Goal: Task Accomplishment & Management: Manage account settings

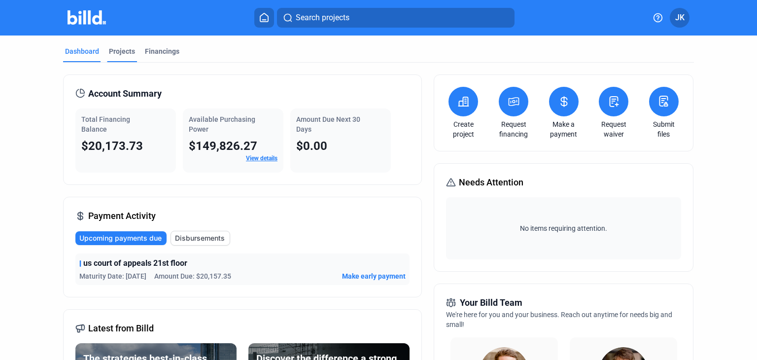
click at [117, 52] on div "Projects" at bounding box center [122, 51] width 26 height 10
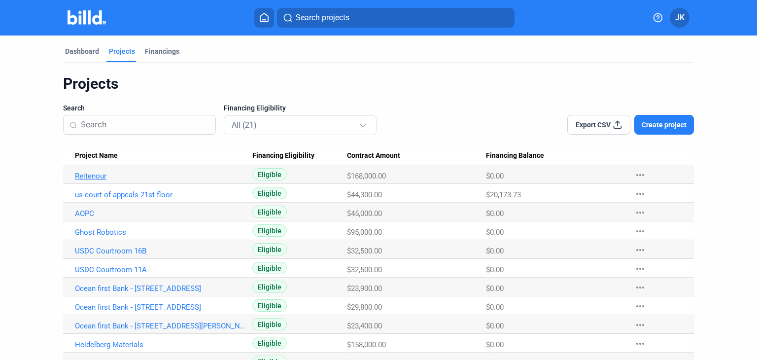
click at [80, 176] on link "Reitenour" at bounding box center [160, 175] width 171 height 9
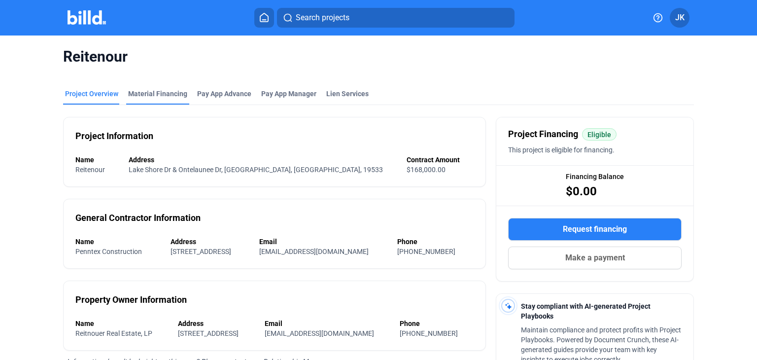
click at [144, 92] on div "Material Financing" at bounding box center [157, 94] width 59 height 10
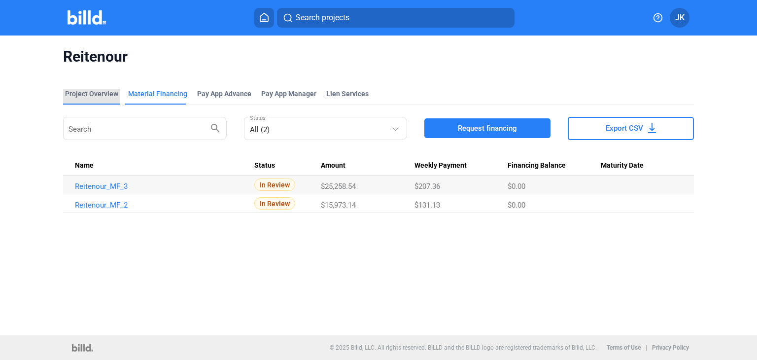
click at [85, 90] on div "Project Overview" at bounding box center [91, 94] width 53 height 10
